Goal: Communication & Community: Participate in discussion

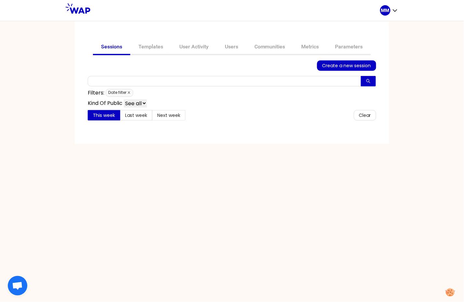
click at [130, 91] on icon "close" at bounding box center [128, 92] width 3 height 3
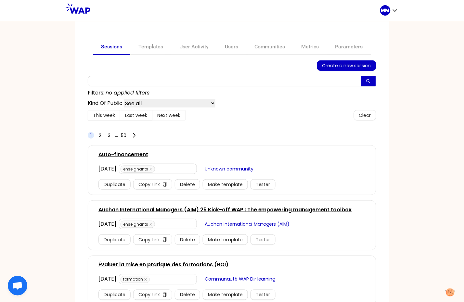
click at [196, 209] on link "Auchan International Managers (AIM) 25 Kick-off WAP : The empowering management…" at bounding box center [224, 210] width 253 height 8
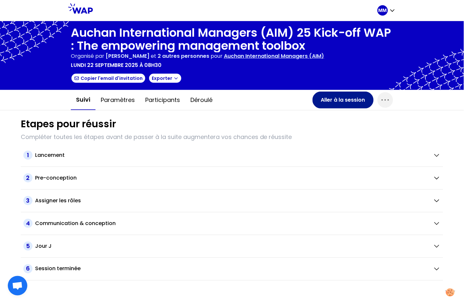
click at [353, 98] on button "Aller à la session" at bounding box center [343, 100] width 61 height 17
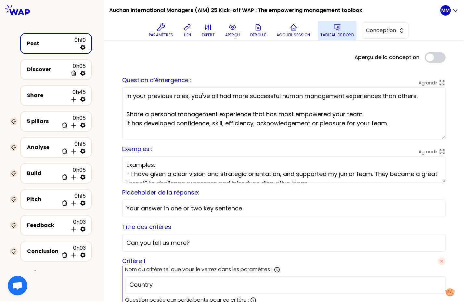
click at [338, 34] on p "Tableau de bord" at bounding box center [337, 34] width 33 height 5
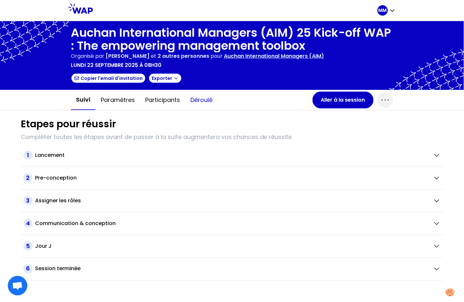
click at [201, 101] on button "Déroulé" at bounding box center [201, 99] width 32 height 19
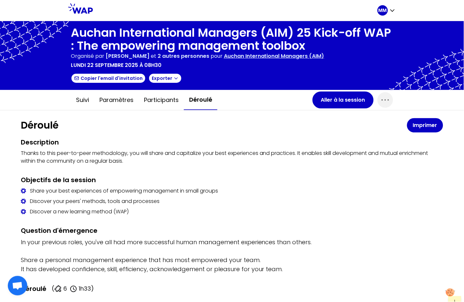
drag, startPoint x: 381, startPoint y: 105, endPoint x: 376, endPoint y: 108, distance: 5.7
click at [381, 105] on span "button" at bounding box center [386, 100] width 16 height 16
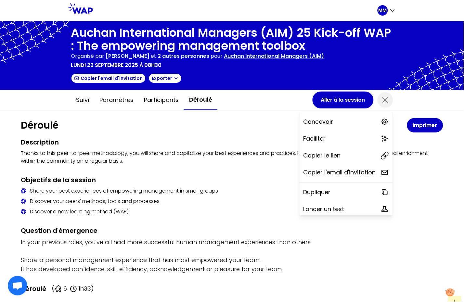
drag, startPoint x: 329, startPoint y: 158, endPoint x: 241, endPoint y: 138, distance: 90.4
click at [329, 158] on p "Copier le lien" at bounding box center [321, 155] width 37 height 9
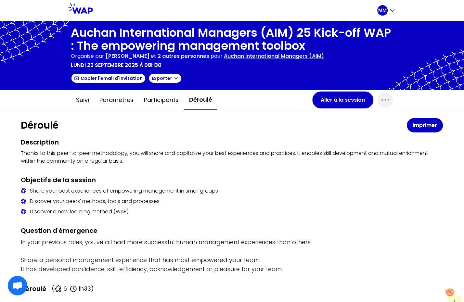
drag, startPoint x: 193, startPoint y: 133, endPoint x: 215, endPoint y: 127, distance: 22.9
click at [319, 101] on button "Aller à la session" at bounding box center [343, 100] width 61 height 17
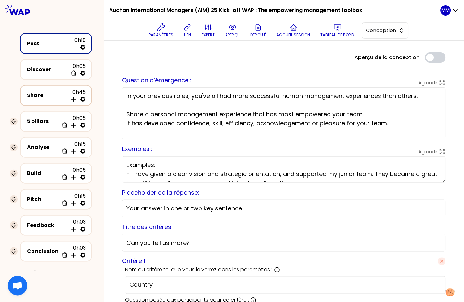
click at [45, 99] on div "Share 0h45 Insérer une activité en dessous" at bounding box center [56, 95] width 60 height 14
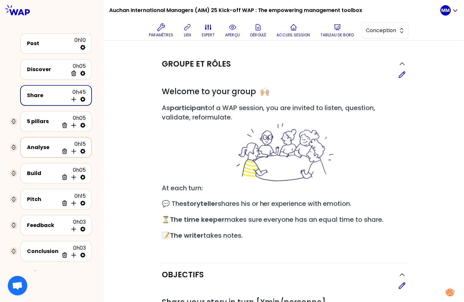
click at [82, 148] on icon at bounding box center [83, 151] width 6 height 6
select select "same_as"
select select "false"
select select "Each"
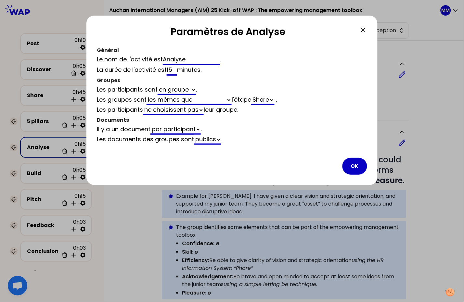
click at [184, 58] on input "Analyse" at bounding box center [191, 60] width 57 height 10
type input "Analye"
select select "same_as"
select select "false"
type input "Analyze"
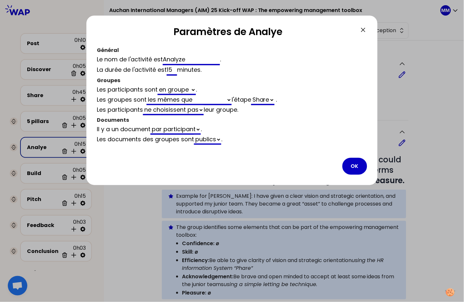
select select "same_as"
select select "false"
type input "Analyze"
click at [354, 162] on button "OK" at bounding box center [354, 166] width 25 height 17
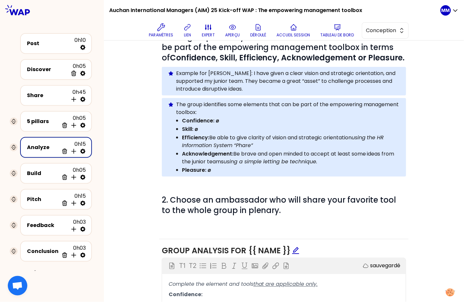
scroll to position [108, 0]
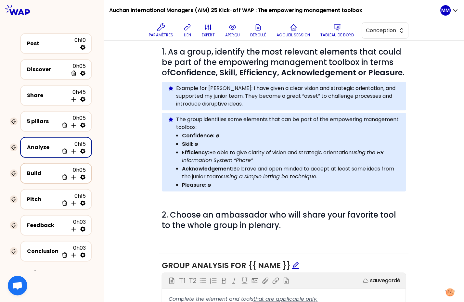
click at [47, 174] on div "Build 0h05 Supprimer Insérer une activité en dessous" at bounding box center [56, 173] width 60 height 14
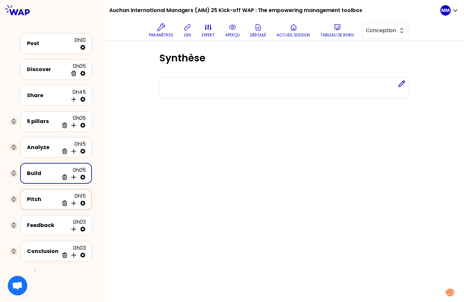
click at [40, 197] on div "Pitch" at bounding box center [43, 200] width 32 height 8
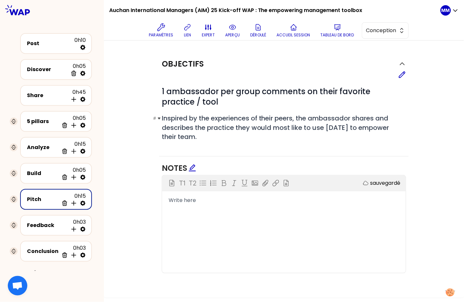
drag, startPoint x: 302, startPoint y: 119, endPoint x: 296, endPoint y: 140, distance: 22.3
click at [296, 140] on h2 "# Inspired by the experiences of their peers, the ambassador shares and describ…" at bounding box center [284, 128] width 244 height 28
click at [281, 132] on span "Inspired by the experiences of their peers, the ambassador shares and describes…" at bounding box center [276, 128] width 229 height 28
drag, startPoint x: 402, startPoint y: 74, endPoint x: 400, endPoint y: 92, distance: 17.7
click at [402, 74] on icon at bounding box center [402, 75] width 8 height 8
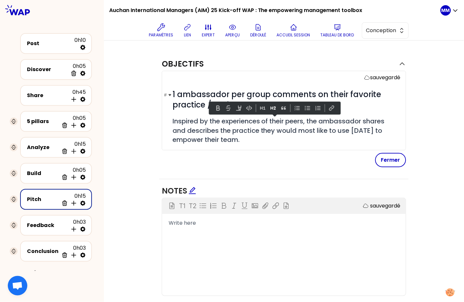
click at [200, 104] on span "1 ambassador per group comments on their favorite practice / tool" at bounding box center [278, 99] width 211 height 21
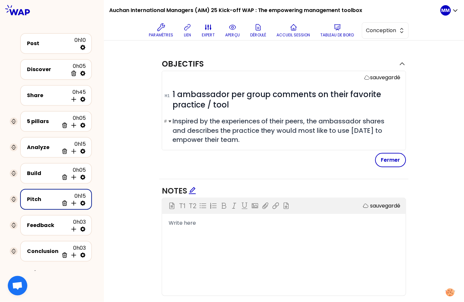
click at [366, 121] on span "Inspired by the experiences of their peers, the ambassador shares and describes…" at bounding box center [280, 131] width 214 height 28
click at [217, 131] on span "Inspired by the experiences of their peers, the ambassador shares and describes…" at bounding box center [280, 131] width 214 height 28
drag, startPoint x: 222, startPoint y: 130, endPoint x: 245, endPoint y: 129, distance: 23.1
click at [245, 129] on span "Inspired by the experiences of their peers, the ambassador shares and describes…" at bounding box center [287, 131] width 228 height 28
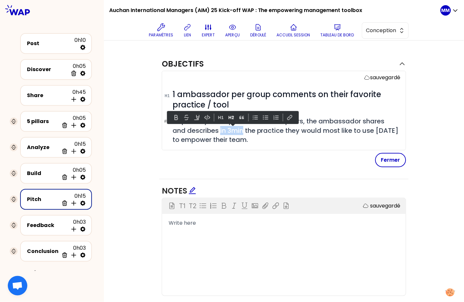
drag, startPoint x: 244, startPoint y: 130, endPoint x: 220, endPoint y: 130, distance: 24.0
click at [220, 130] on span "Inspired by the experiences of their peers, the ambassador shares and describes…" at bounding box center [287, 131] width 228 height 28
click at [383, 161] on button "Fermer" at bounding box center [390, 160] width 31 height 14
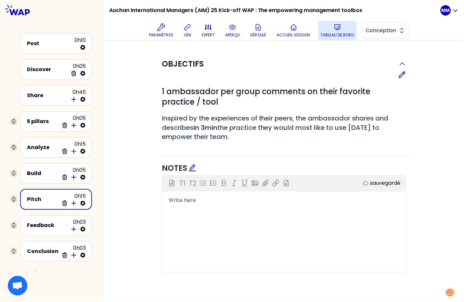
click at [340, 33] on p "Tableau de bord" at bounding box center [337, 34] width 33 height 5
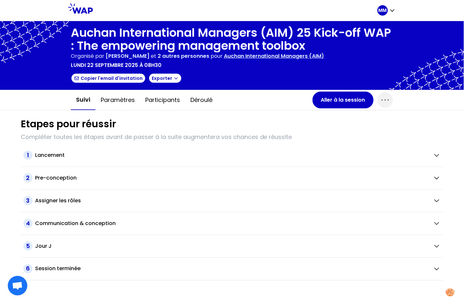
click at [312, 54] on p "Auchan International Managers (AIM)" at bounding box center [274, 56] width 100 height 8
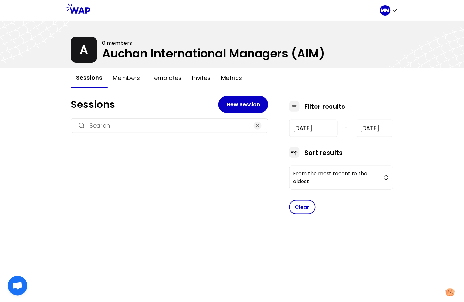
type input "2024-1-15"
type input "2025-9-22"
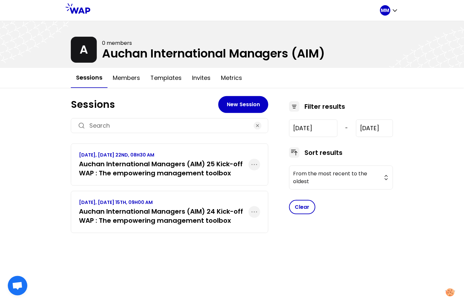
click at [151, 211] on h3 "Auchan International Managers (AIM) 24 Kick-off WAP : The empowering management…" at bounding box center [164, 216] width 170 height 18
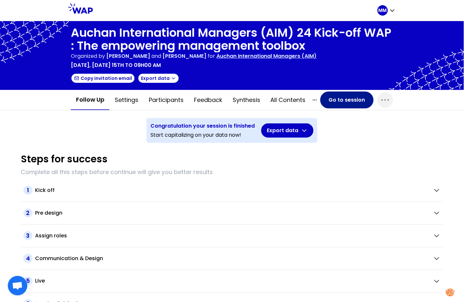
click at [328, 96] on button "Go to session" at bounding box center [346, 100] width 53 height 17
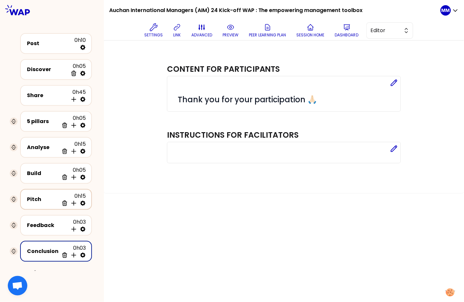
click at [40, 197] on div "Pitch" at bounding box center [43, 200] width 32 height 8
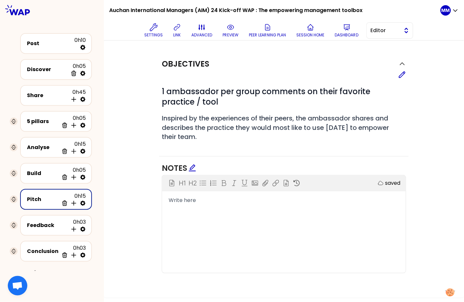
drag, startPoint x: 388, startPoint y: 31, endPoint x: 388, endPoint y: 37, distance: 5.9
click at [388, 31] on span "Editor" at bounding box center [385, 31] width 29 height 8
click at [383, 54] on span "Facilitator" at bounding box center [394, 57] width 28 height 8
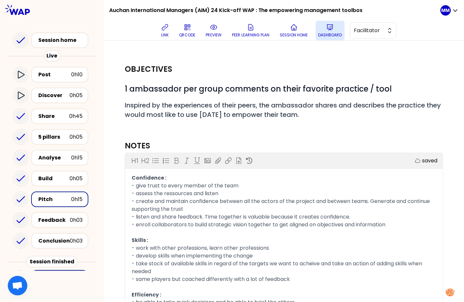
click at [326, 31] on button "Dashboard" at bounding box center [330, 30] width 29 height 19
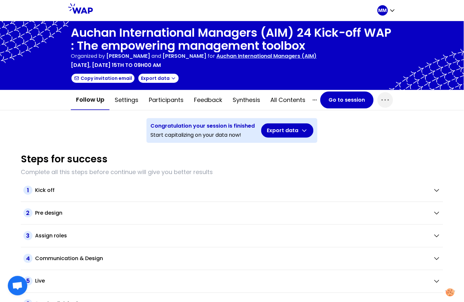
click at [288, 54] on p "Auchan International Managers (AIM)" at bounding box center [266, 56] width 100 height 8
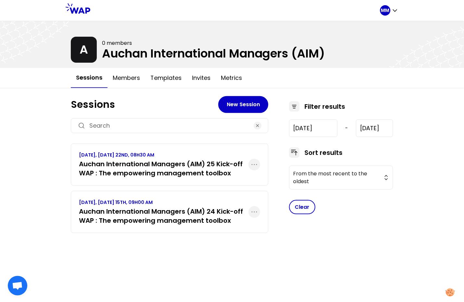
click at [185, 160] on h3 "Auchan International Managers (AIM) 25 Kick-off WAP : The empowering management…" at bounding box center [164, 169] width 170 height 18
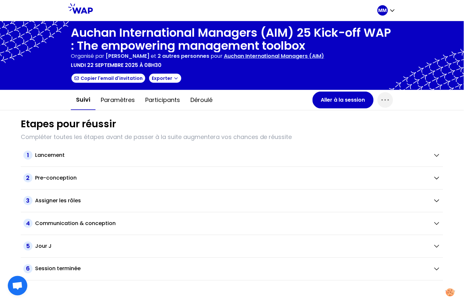
drag, startPoint x: 205, startPoint y: 103, endPoint x: 234, endPoint y: 117, distance: 31.5
click at [205, 103] on button "Déroulé" at bounding box center [201, 99] width 32 height 19
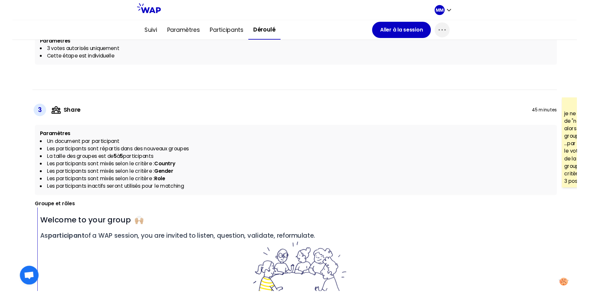
scroll to position [523, 0]
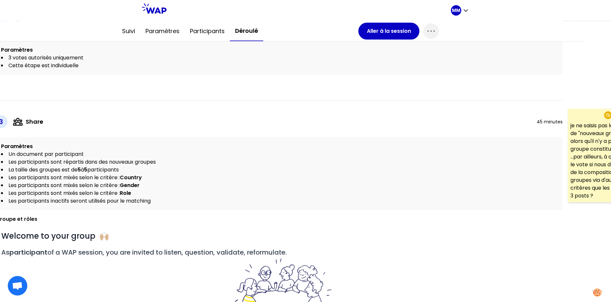
scroll to position [523, 52]
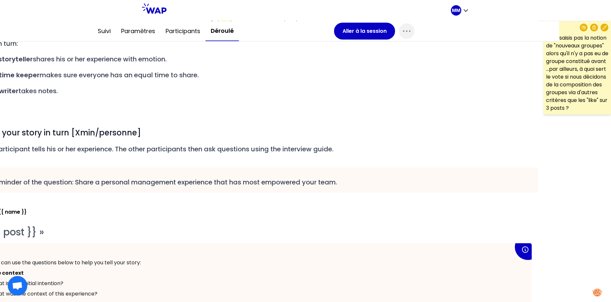
scroll to position [804, 52]
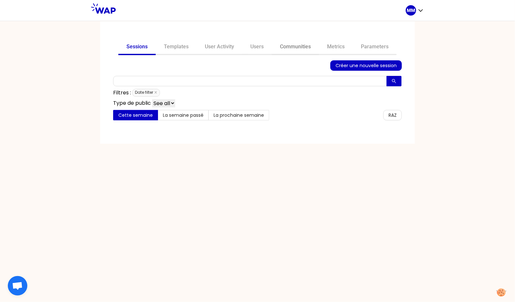
click at [284, 45] on link "Communities" at bounding box center [295, 48] width 47 height 16
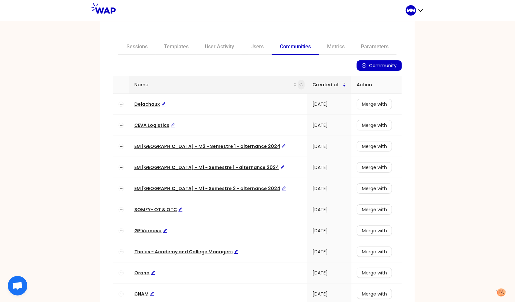
click at [300, 85] on icon "search" at bounding box center [302, 85] width 4 height 4
type input "aim"
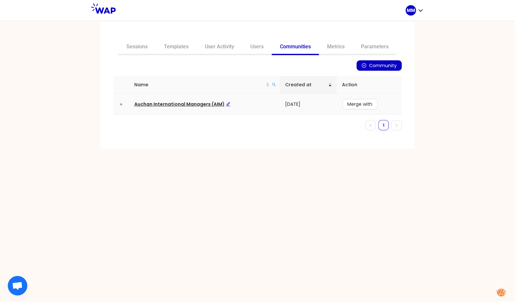
click at [188, 98] on td "Auchan International Managers (AIM)" at bounding box center [204, 104] width 151 height 21
click at [188, 103] on span "Auchan International Managers (AIM)" at bounding box center [182, 104] width 96 height 6
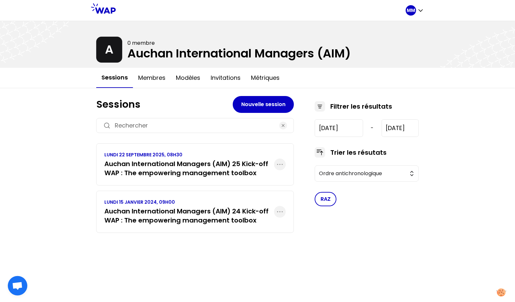
click at [211, 210] on h3 "Auchan International Managers (AIM) 24 Kick-off WAP : The empowering management…" at bounding box center [189, 216] width 170 height 18
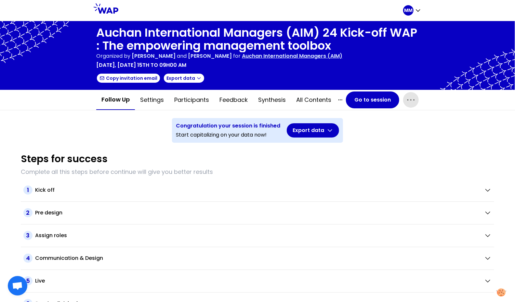
click at [405, 98] on icon "button" at bounding box center [410, 100] width 10 height 10
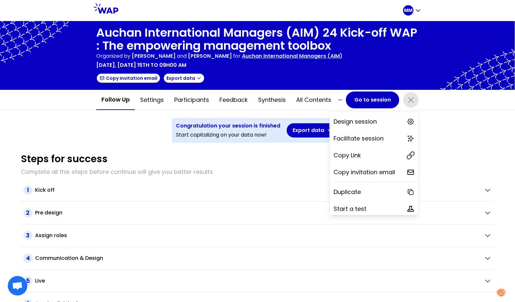
drag, startPoint x: 367, startPoint y: 155, endPoint x: 393, endPoint y: 139, distance: 29.6
click at [368, 155] on div "Copy Link" at bounding box center [373, 155] width 89 height 14
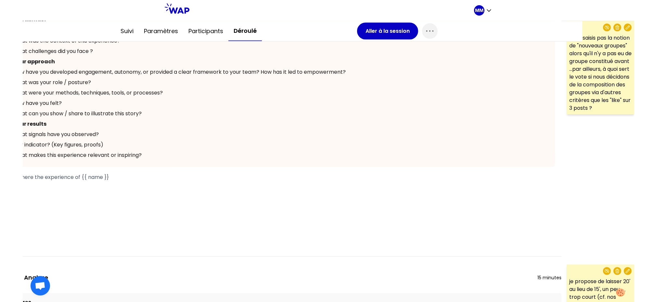
scroll to position [1169, 52]
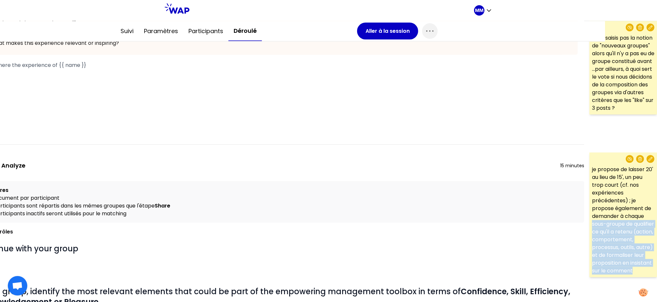
drag, startPoint x: 630, startPoint y: 266, endPoint x: 583, endPoint y: 212, distance: 71.1
click at [589, 211] on div "je propose de laisser 20' au lieu de 15', un peu trop court (cf. nos expérience…" at bounding box center [623, 215] width 68 height 125
copy p "sous-groupe de qualifier ce qu'il a retenu (action, comportement, processus, ou…"
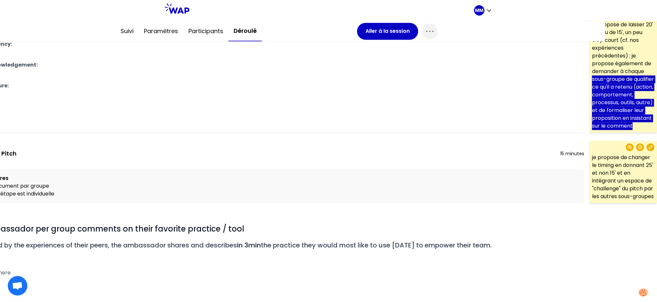
scroll to position [1618, 52]
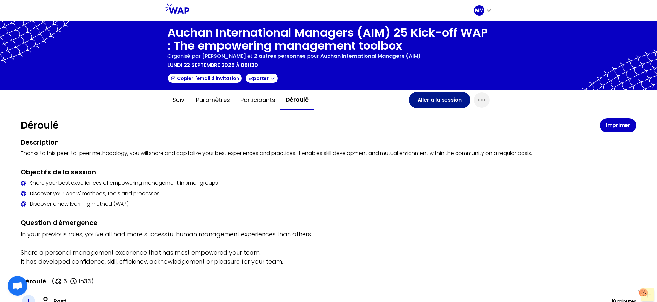
click at [444, 99] on button "Aller à la session" at bounding box center [439, 100] width 61 height 17
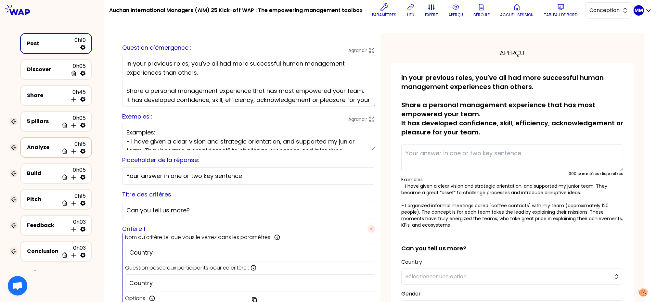
click at [81, 151] on icon at bounding box center [82, 151] width 5 height 5
select select "same_as"
select select "false"
select select "Each"
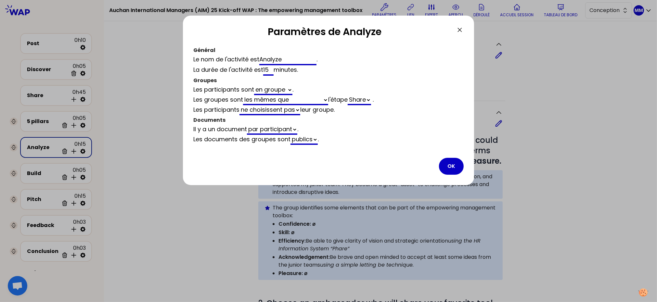
click at [270, 70] on input "15" at bounding box center [268, 70] width 10 height 10
type input "20"
select select "same_as"
select select "false"
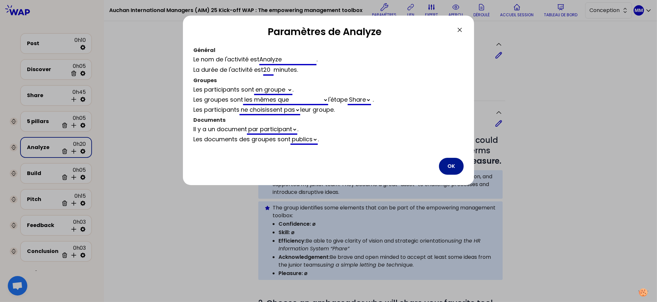
type input "20"
drag, startPoint x: 455, startPoint y: 165, endPoint x: 217, endPoint y: 108, distance: 245.2
click at [455, 165] on button "OK" at bounding box center [451, 166] width 25 height 17
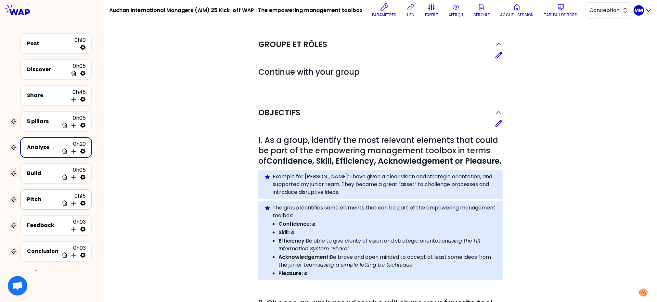
click at [82, 200] on icon at bounding box center [83, 203] width 6 height 6
select select "All"
select select "one_doc_for_all_participants"
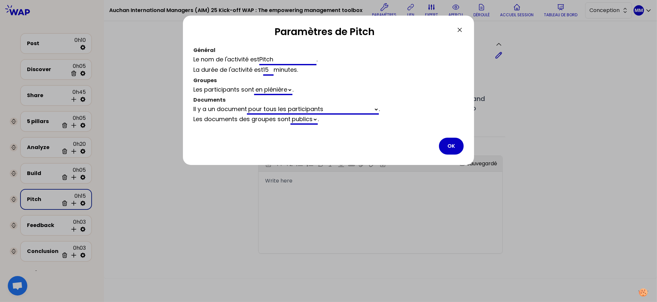
click at [266, 70] on input "15" at bounding box center [268, 70] width 10 height 10
type input "2"
select select "All"
type input "25"
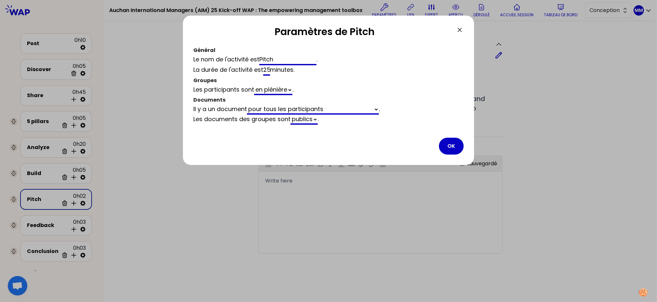
select select "All"
type input "25"
drag, startPoint x: 448, startPoint y: 144, endPoint x: 431, endPoint y: 145, distance: 16.3
click at [448, 144] on button "OK" at bounding box center [451, 146] width 25 height 17
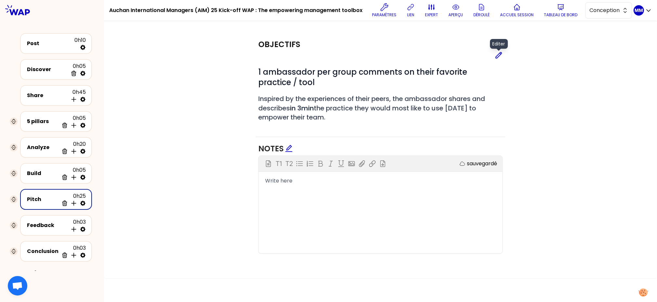
click at [501, 55] on icon at bounding box center [499, 55] width 8 height 8
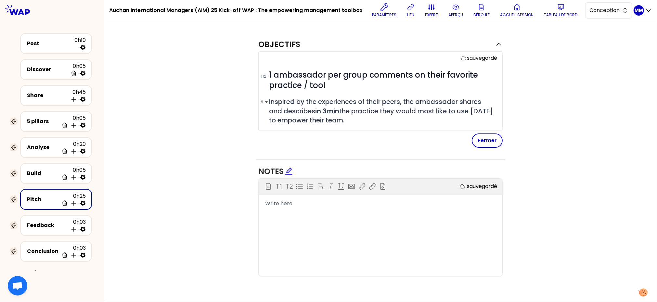
click at [426, 122] on h2 "# Inspired by the experiences of their peers, the ambassador shares and describ…" at bounding box center [383, 111] width 228 height 28
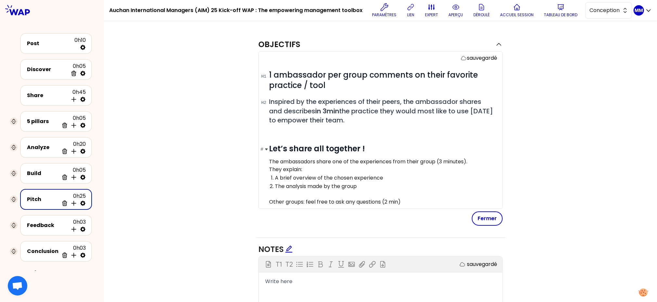
click at [361, 147] on strong "Let’s share all together !" at bounding box center [317, 148] width 96 height 11
drag, startPoint x: 359, startPoint y: 114, endPoint x: 388, endPoint y: 121, distance: 29.2
click at [388, 121] on h2 "# Inspired by the experiences of their peers, the ambassador shares and describ…" at bounding box center [383, 111] width 228 height 28
copy span "the practice they would most like to use tomorrow to empower their team."
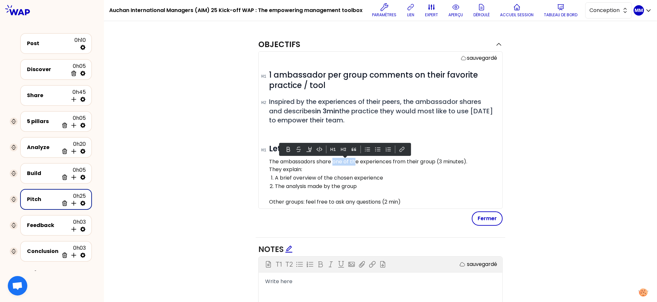
drag, startPoint x: 333, startPoint y: 161, endPoint x: 358, endPoint y: 162, distance: 25.0
click at [358, 162] on p "The ambassadors share one of the experiences from their group (3 minutes)." at bounding box center [383, 162] width 228 height 8
click at [335, 164] on p "The ambassadors share one of the experiences from their group (3 minutes)." at bounding box center [383, 162] width 228 height 8
drag, startPoint x: 334, startPoint y: 163, endPoint x: 436, endPoint y: 163, distance: 102.0
click at [436, 164] on p "The ambassadors share one of the experiences from their group (3 minutes)." at bounding box center [383, 162] width 228 height 8
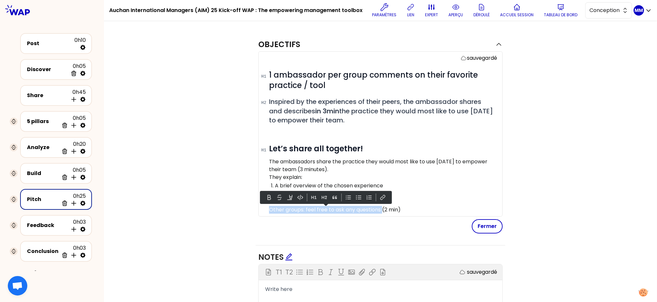
drag, startPoint x: 352, startPoint y: 207, endPoint x: 247, endPoint y: 207, distance: 105.3
click at [247, 207] on div "Objectifs sauvegardé # 1 ambassador per group comments on their favorite practi…" at bounding box center [380, 203] width 527 height 341
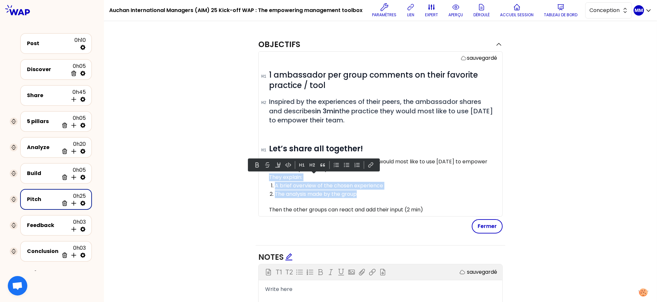
drag, startPoint x: 341, startPoint y: 192, endPoint x: 263, endPoint y: 177, distance: 79.1
click at [263, 177] on div "sauvegardé # 1 ambassador per group comments on their favorite practice / tool …" at bounding box center [380, 133] width 244 height 165
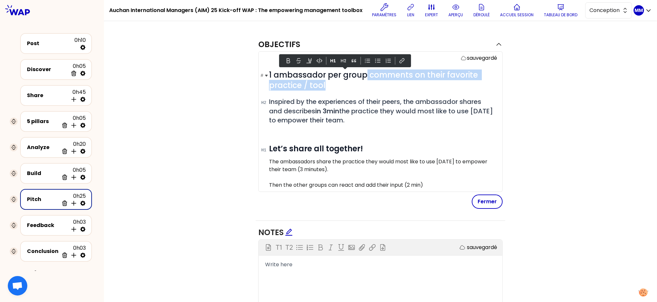
drag, startPoint x: 363, startPoint y: 74, endPoint x: 343, endPoint y: 87, distance: 24.0
click at [343, 87] on h1 "# 1 ambassador per group comments on their favorite practice / tool" at bounding box center [383, 80] width 228 height 21
copy span "comments on their favorite practice / tool"
click at [317, 161] on p "The ambassadors share the practice they would most like to use tomorrow to empo…" at bounding box center [383, 166] width 228 height 16
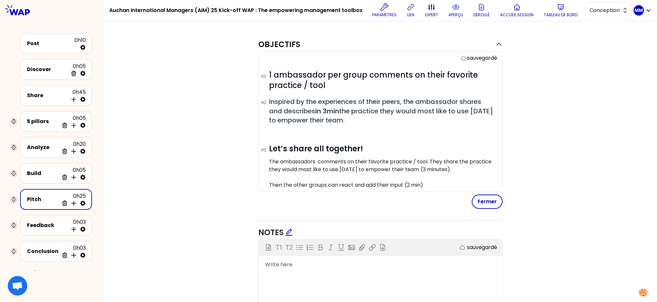
click at [320, 161] on p "The ambassadors comments on their favorite practice / tool. They share the prac…" at bounding box center [383, 166] width 228 height 16
click at [318, 160] on p "The ambassadors comments on their favorite practice / tool. They share the prac…" at bounding box center [383, 166] width 228 height 16
click at [280, 160] on p "The ambassadors comments on their favorite practice / tool. They share the prac…" at bounding box center [383, 166] width 228 height 16
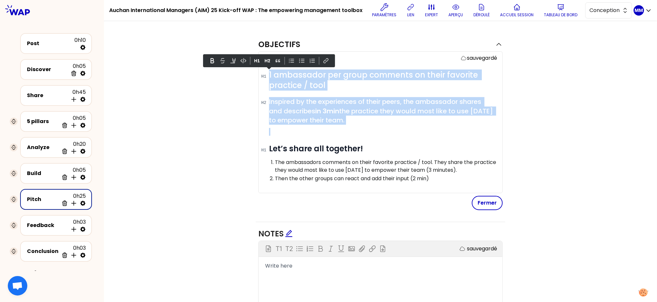
drag, startPoint x: 364, startPoint y: 121, endPoint x: 270, endPoint y: 61, distance: 112.0
click at [270, 61] on body "Auchan International Managers (AIM) 25 Kick-off WAP : The empowering management…" at bounding box center [328, 151] width 657 height 302
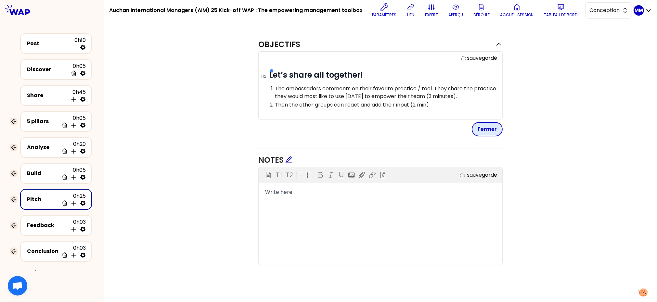
click at [489, 128] on button "Fermer" at bounding box center [487, 129] width 31 height 14
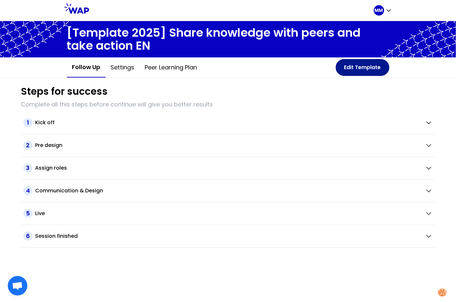
click at [354, 66] on button "Edit Template" at bounding box center [363, 67] width 54 height 17
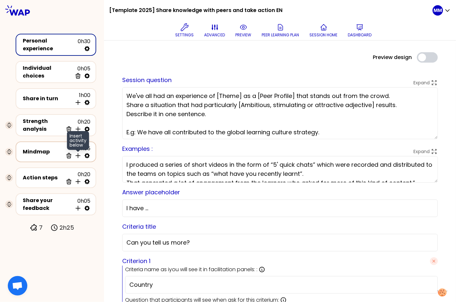
click at [78, 153] on icon at bounding box center [78, 156] width 6 height 6
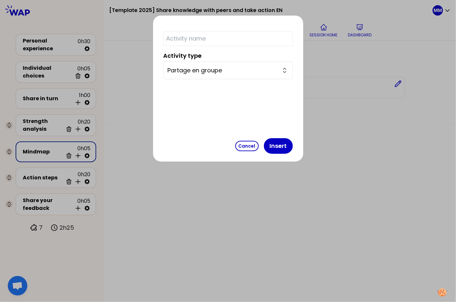
click at [219, 72] on input "Partage en groupe" at bounding box center [224, 70] width 113 height 9
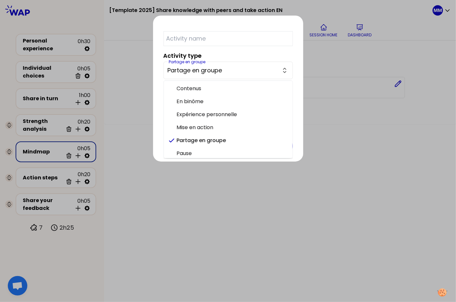
scroll to position [16, 0]
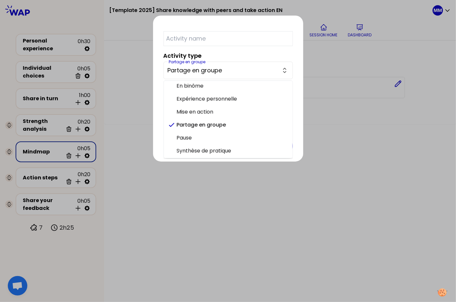
click at [296, 133] on div at bounding box center [228, 151] width 456 height 302
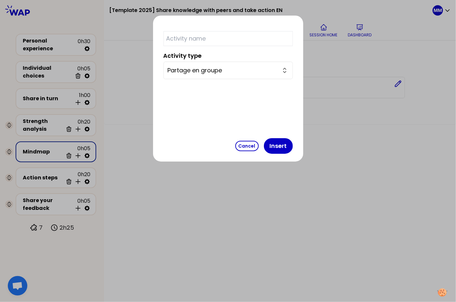
drag, startPoint x: 224, startPoint y: 145, endPoint x: 244, endPoint y: 109, distance: 41.2
click at [235, 145] on button "Cancel" at bounding box center [246, 146] width 23 height 10
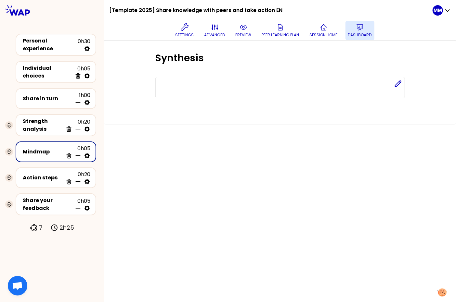
click at [358, 30] on icon at bounding box center [360, 27] width 8 height 8
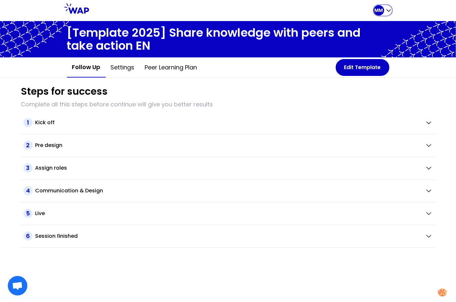
click at [385, 9] on div "MM" at bounding box center [383, 10] width 18 height 10
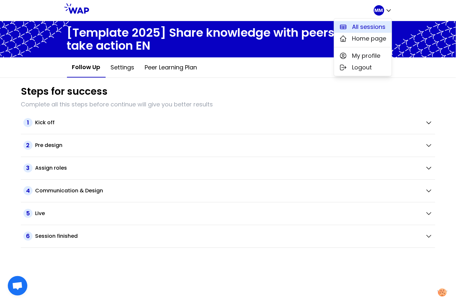
click at [369, 24] on span "All sessions" at bounding box center [368, 26] width 33 height 9
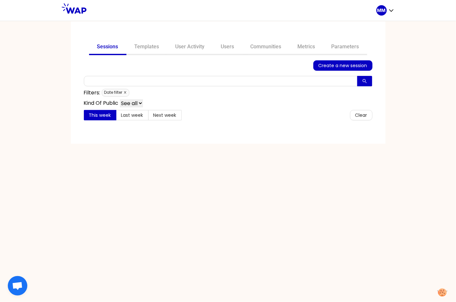
click at [125, 91] on icon "close" at bounding box center [124, 92] width 3 height 3
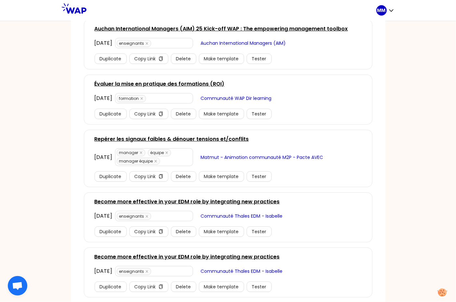
scroll to position [222, 0]
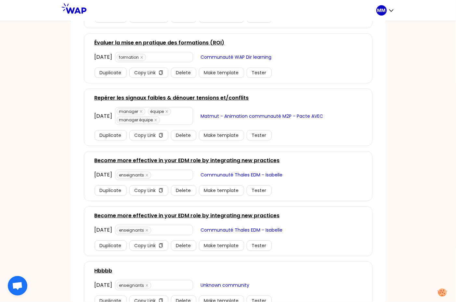
click at [196, 216] on link "Become more effective in your EDM role by integrating new practices" at bounding box center [187, 216] width 185 height 8
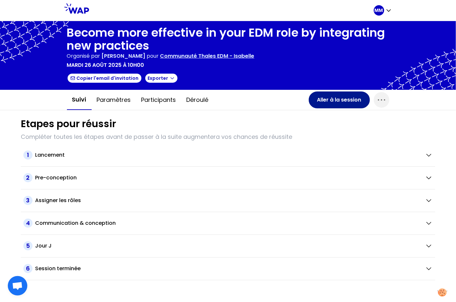
click at [331, 102] on button "Aller à la session" at bounding box center [339, 100] width 61 height 17
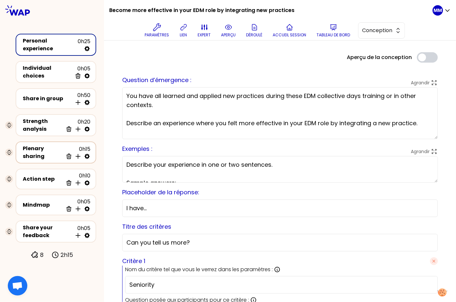
click at [32, 148] on div "Plenary sharing" at bounding box center [43, 153] width 40 height 16
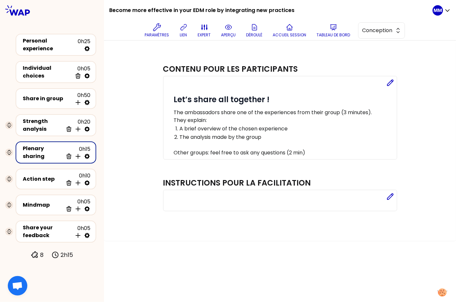
click at [246, 134] on p "The analysis made by the group" at bounding box center [287, 138] width 214 height 8
drag, startPoint x: 222, startPoint y: 131, endPoint x: 210, endPoint y: 118, distance: 17.5
click at [183, 121] on div "# Let’s share all together ! The ambassadors share one of the experiences from …" at bounding box center [284, 126] width 220 height 62
click at [386, 85] on icon at bounding box center [390, 83] width 8 height 8
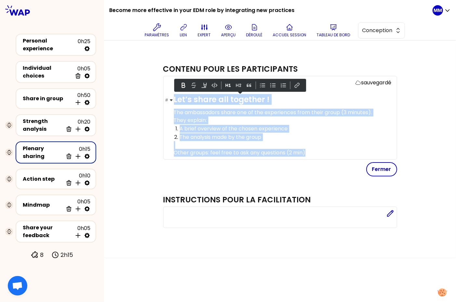
drag, startPoint x: 308, startPoint y: 154, endPoint x: 242, endPoint y: 104, distance: 82.3
click at [161, 96] on div "Contenu pour les participants sauvegardé # Let’s share all together ! The ambas…" at bounding box center [279, 123] width 239 height 131
copy div "Let’s share all together ! The ambassadors share one of the experiences from th…"
